Goal: Transaction & Acquisition: Purchase product/service

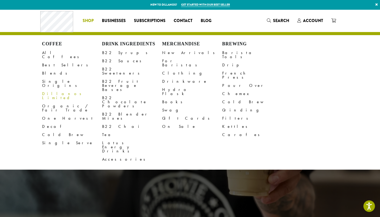
click at [91, 21] on span "Shop" at bounding box center [88, 21] width 11 height 6
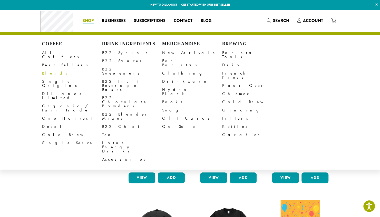
click at [51, 71] on link "Blends" at bounding box center [72, 73] width 60 height 8
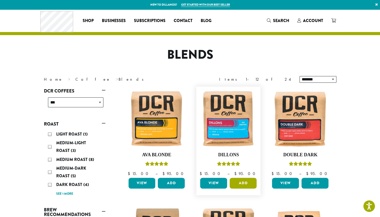
click at [235, 188] on button "Add" at bounding box center [243, 183] width 27 height 11
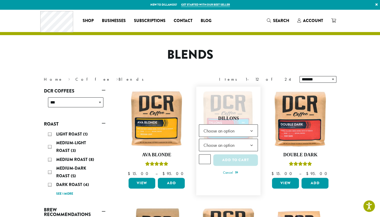
click at [225, 133] on span "Choose an option" at bounding box center [220, 131] width 38 height 10
click at [224, 145] on span "Choose an option" at bounding box center [220, 145] width 38 height 10
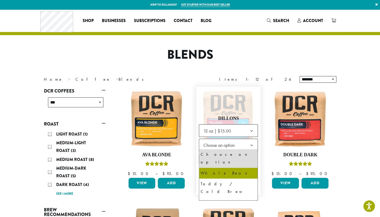
select select "*********"
select select "**********"
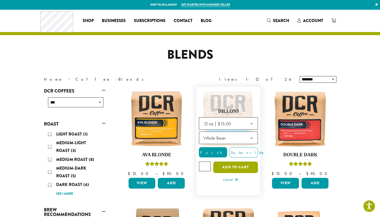
click at [231, 170] on button "Add to cart" at bounding box center [235, 168] width 45 height 12
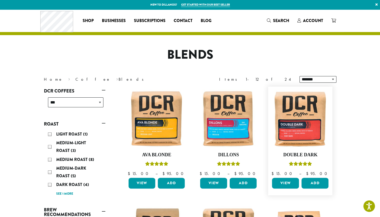
click at [285, 190] on div "View Add" at bounding box center [300, 185] width 59 height 15
click at [284, 187] on link "View" at bounding box center [285, 183] width 27 height 11
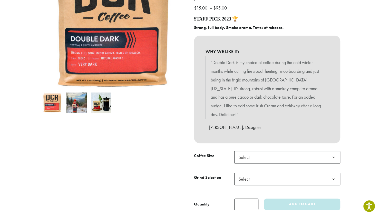
scroll to position [77, 0]
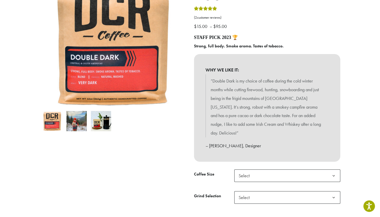
click at [246, 171] on span "Select" at bounding box center [246, 176] width 18 height 10
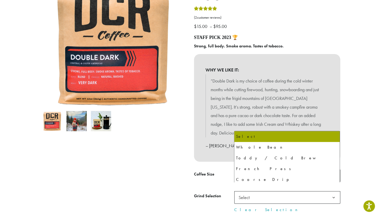
click at [259, 192] on span "Select" at bounding box center [287, 198] width 106 height 13
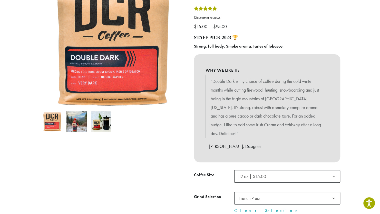
select select "*********"
select select "**********"
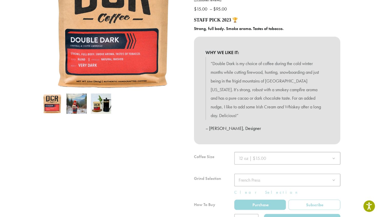
scroll to position [180, 0]
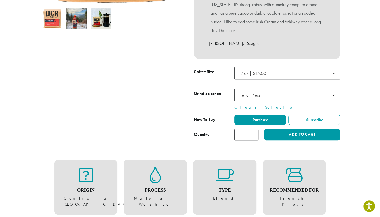
click at [250, 115] on label "Purchase" at bounding box center [260, 120] width 52 height 10
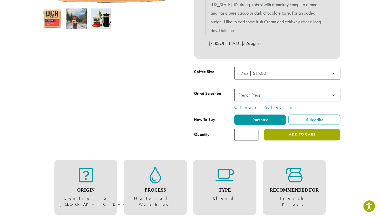
click at [276, 129] on button "Add to cart" at bounding box center [302, 135] width 76 height 12
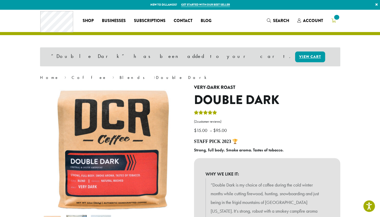
click at [332, 22] on icon at bounding box center [333, 20] width 5 height 4
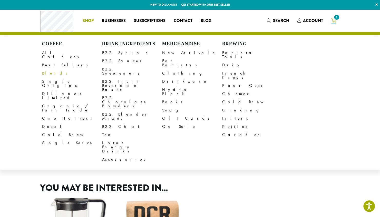
click at [56, 69] on link "Blends" at bounding box center [72, 73] width 60 height 8
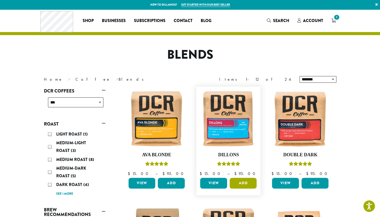
click at [235, 179] on button "Add" at bounding box center [243, 183] width 27 height 11
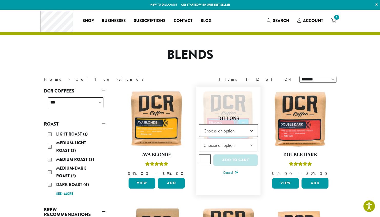
click at [234, 131] on span "Choose an option" at bounding box center [220, 131] width 38 height 10
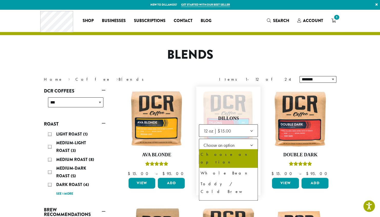
click at [230, 143] on span "Choose an option" at bounding box center [220, 145] width 38 height 10
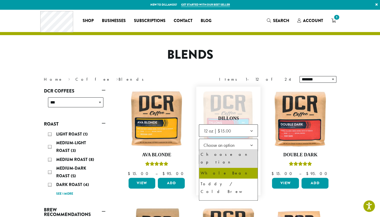
select select "*********"
select select "**********"
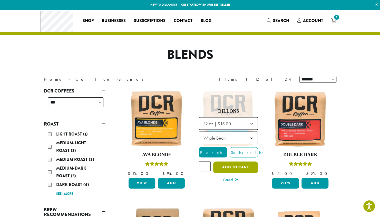
click at [242, 170] on button "Add to cart" at bounding box center [235, 168] width 45 height 12
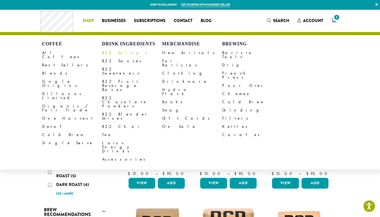
click at [109, 52] on link "B22 Syrups" at bounding box center [132, 53] width 60 height 8
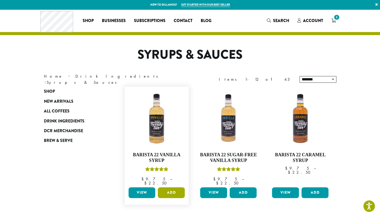
click at [166, 189] on button "Add" at bounding box center [171, 193] width 27 height 11
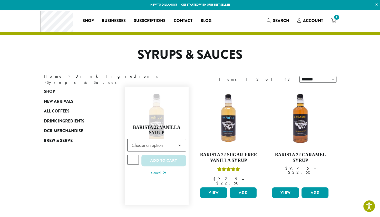
click at [161, 141] on span "Choose an option" at bounding box center [149, 145] width 38 height 10
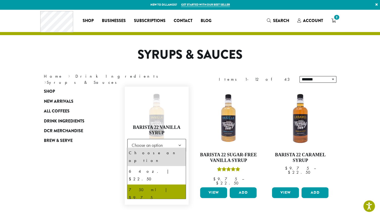
select select "******"
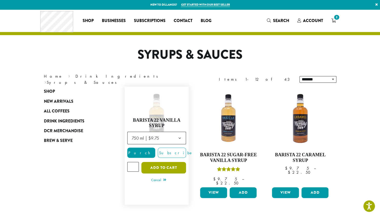
click at [161, 169] on button "Add to cart" at bounding box center [163, 168] width 45 height 12
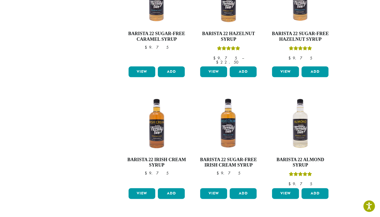
scroll to position [7, 0]
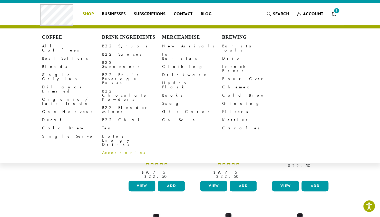
click at [114, 149] on link "Accessories" at bounding box center [132, 153] width 60 height 8
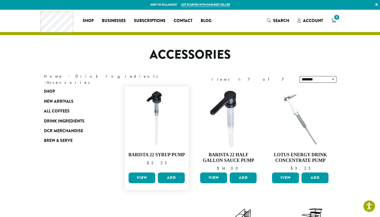
click at [137, 181] on link "View" at bounding box center [142, 178] width 27 height 11
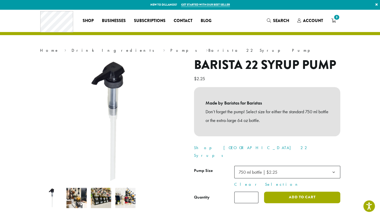
click at [303, 192] on button "Add to cart" at bounding box center [302, 198] width 76 height 12
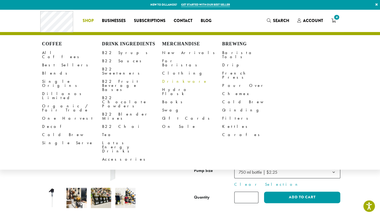
click at [167, 81] on link "Drinkware" at bounding box center [192, 82] width 60 height 8
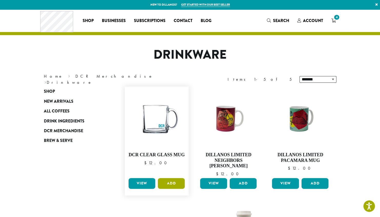
click at [164, 180] on button "Add" at bounding box center [171, 183] width 27 height 11
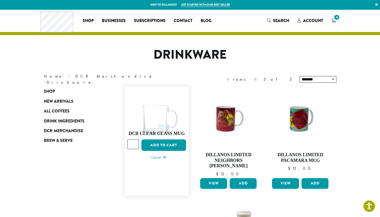
click at [161, 152] on div "DCR Clear Glass Mug quantity * Add to cart" at bounding box center [156, 147] width 59 height 15
click at [161, 145] on button "Add to cart" at bounding box center [163, 146] width 45 height 12
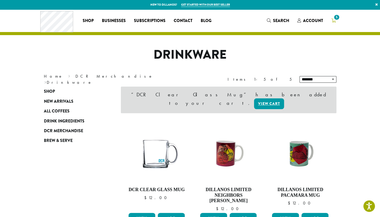
click at [333, 17] on span "5" at bounding box center [336, 17] width 7 height 7
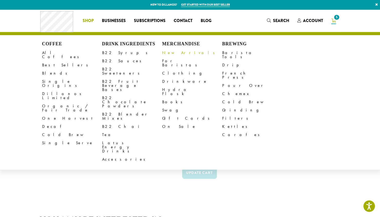
click at [167, 51] on link "New Arrivals" at bounding box center [192, 53] width 60 height 8
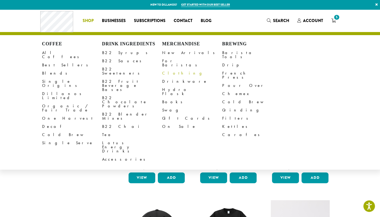
click at [170, 70] on link "Clothing" at bounding box center [192, 73] width 60 height 8
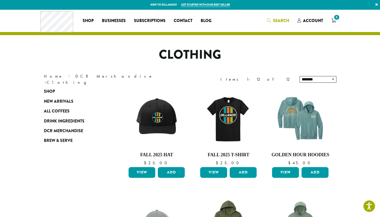
click at [280, 25] on link "Search" at bounding box center [278, 20] width 31 height 8
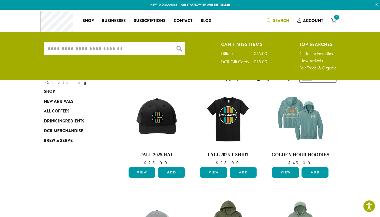
click at [105, 53] on input "What are you searching for?" at bounding box center [114, 48] width 141 height 13
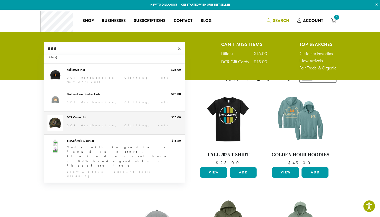
scroll to position [12, 0]
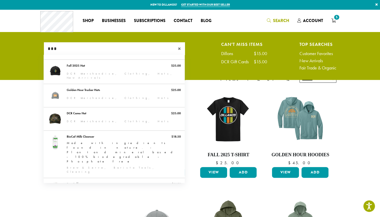
type input "***"
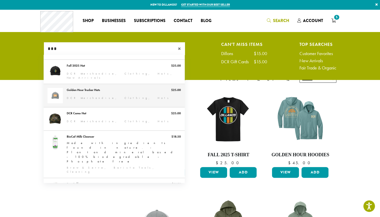
click at [109, 101] on link "Golden Hour Trucker Hats" at bounding box center [114, 95] width 141 height 23
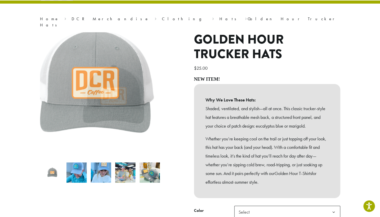
scroll to position [154, 0]
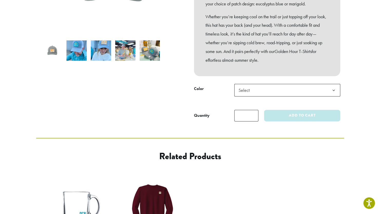
click at [260, 87] on span "Select" at bounding box center [287, 90] width 106 height 13
select select "**********"
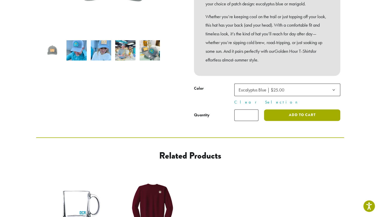
click at [278, 110] on button "Add to cart" at bounding box center [302, 116] width 76 height 12
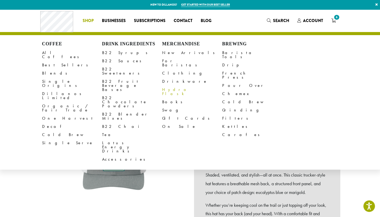
click at [179, 88] on link "Hydro Flask" at bounding box center [192, 92] width 60 height 12
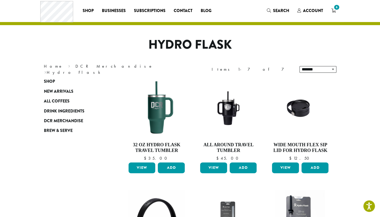
scroll to position [26, 0]
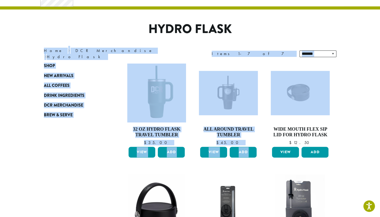
drag, startPoint x: 380, startPoint y: 25, endPoint x: 384, endPoint y: 71, distance: 46.4
click at [368, 74] on section "**********" at bounding box center [190, 209] width 380 height 450
click at [370, 72] on section "**********" at bounding box center [190, 209] width 380 height 450
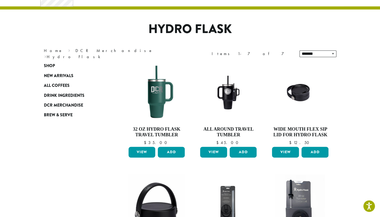
click at [370, 72] on section "**********" at bounding box center [190, 209] width 380 height 450
drag, startPoint x: 370, startPoint y: 72, endPoint x: 352, endPoint y: 49, distance: 29.1
click at [352, 49] on section "**********" at bounding box center [190, 209] width 380 height 450
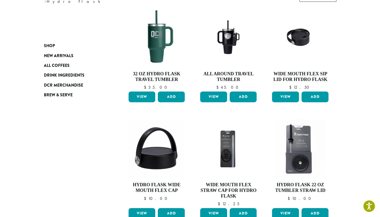
scroll to position [45, 0]
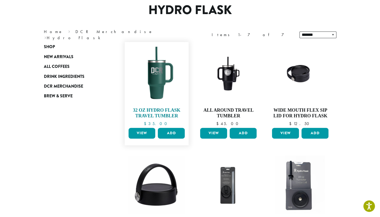
click at [142, 113] on h4 "32 oz Hydro Flask Travel Tumbler" at bounding box center [156, 113] width 59 height 11
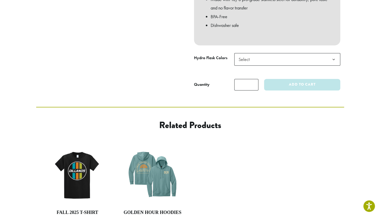
scroll to position [231, 0]
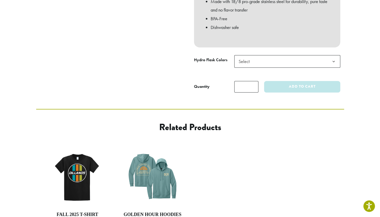
click at [253, 62] on td "**********" at bounding box center [287, 66] width 106 height 22
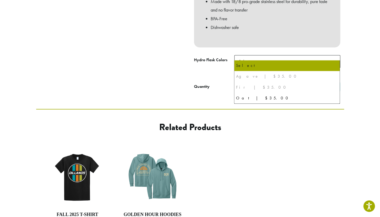
click at [252, 58] on span "Select" at bounding box center [246, 61] width 18 height 10
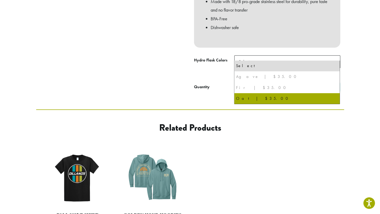
select select "***"
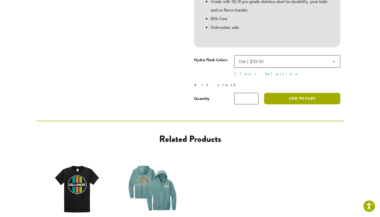
click at [329, 96] on button "Add to cart" at bounding box center [302, 99] width 76 height 12
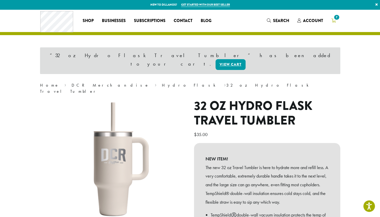
click at [335, 20] on span "7" at bounding box center [336, 17] width 7 height 7
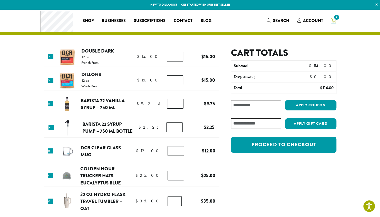
click at [33, 148] on section "Product Price Quantity Subtotal × Double Dark 12 oz French Press $ 15.00 $ 15.0…" at bounding box center [190, 131] width 380 height 245
click at [48, 199] on td "×" at bounding box center [50, 202] width 10 height 10
click at [51, 202] on link "×" at bounding box center [50, 201] width 5 height 5
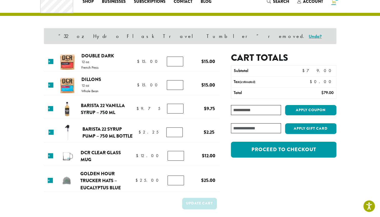
scroll to position [22, 0]
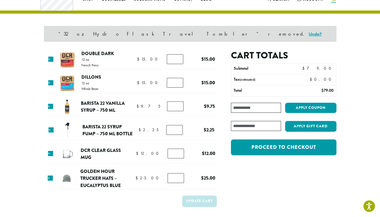
click at [15, 166] on section "“32 oz Hydro Flask Travel Tumbler” removed. Undo? Product Price Quantity Subtot…" at bounding box center [190, 109] width 380 height 243
click at [51, 177] on link "×" at bounding box center [50, 178] width 5 height 5
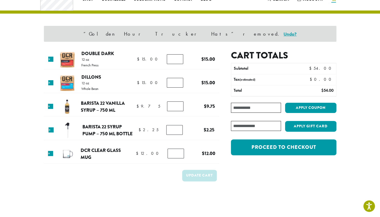
click at [49, 183] on td "Update cart" at bounding box center [132, 177] width 176 height 19
click at [50, 130] on link "×" at bounding box center [51, 130] width 5 height 5
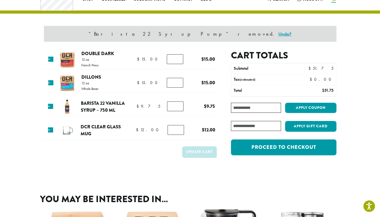
click at [51, 106] on link "×" at bounding box center [50, 106] width 5 height 5
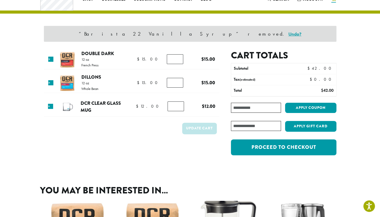
click at [51, 59] on link "×" at bounding box center [50, 59] width 5 height 5
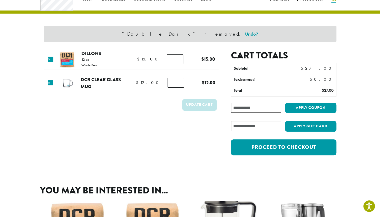
click at [35, 88] on section "“Double Dark” removed. Undo? Product Price Quantity Subtotal × Dillons 12 oz Wh…" at bounding box center [190, 80] width 380 height 185
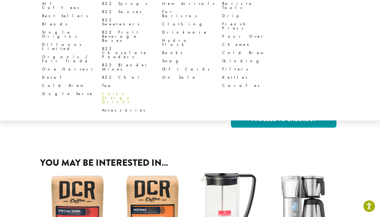
scroll to position [26, 0]
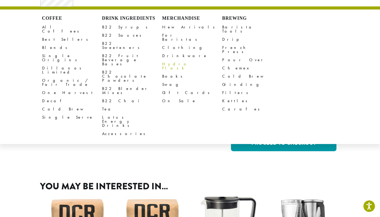
click at [169, 60] on link "Hydro Flask" at bounding box center [192, 66] width 60 height 12
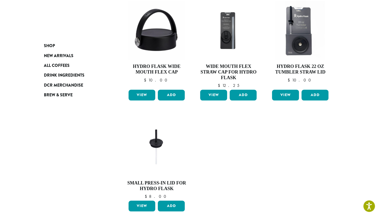
scroll to position [281, 0]
